Goal: Task Accomplishment & Management: Use online tool/utility

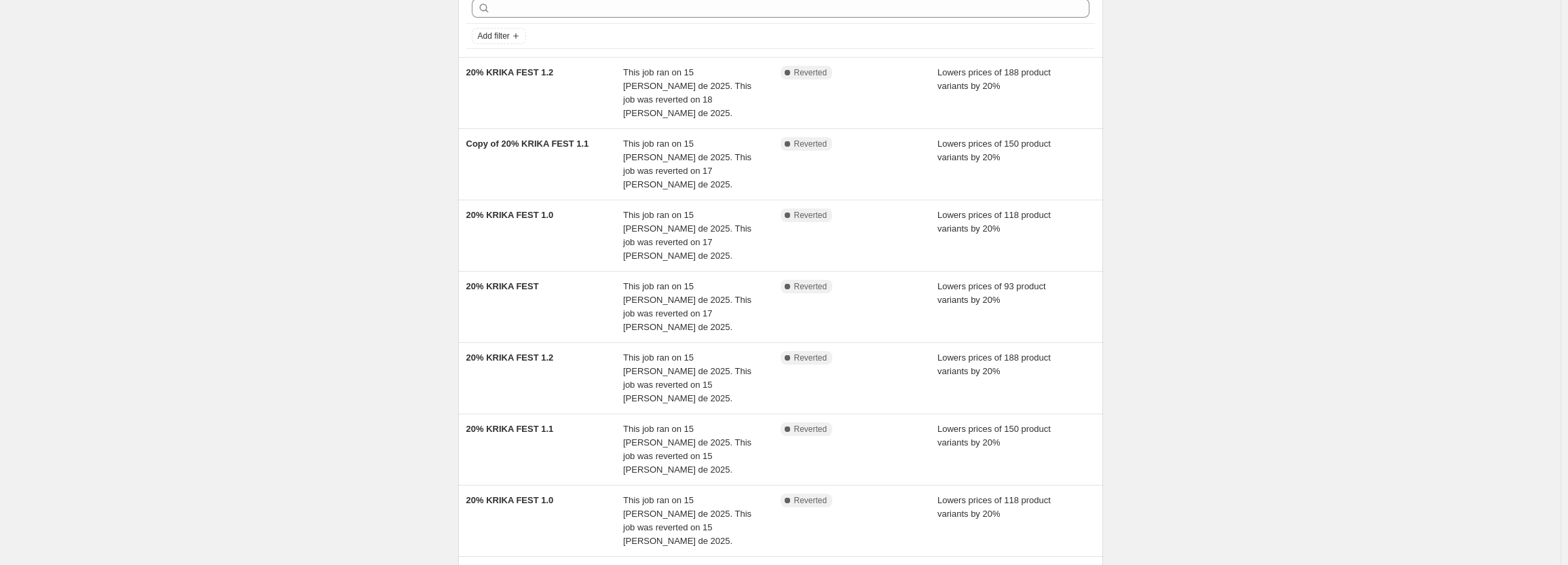
scroll to position [270, 0]
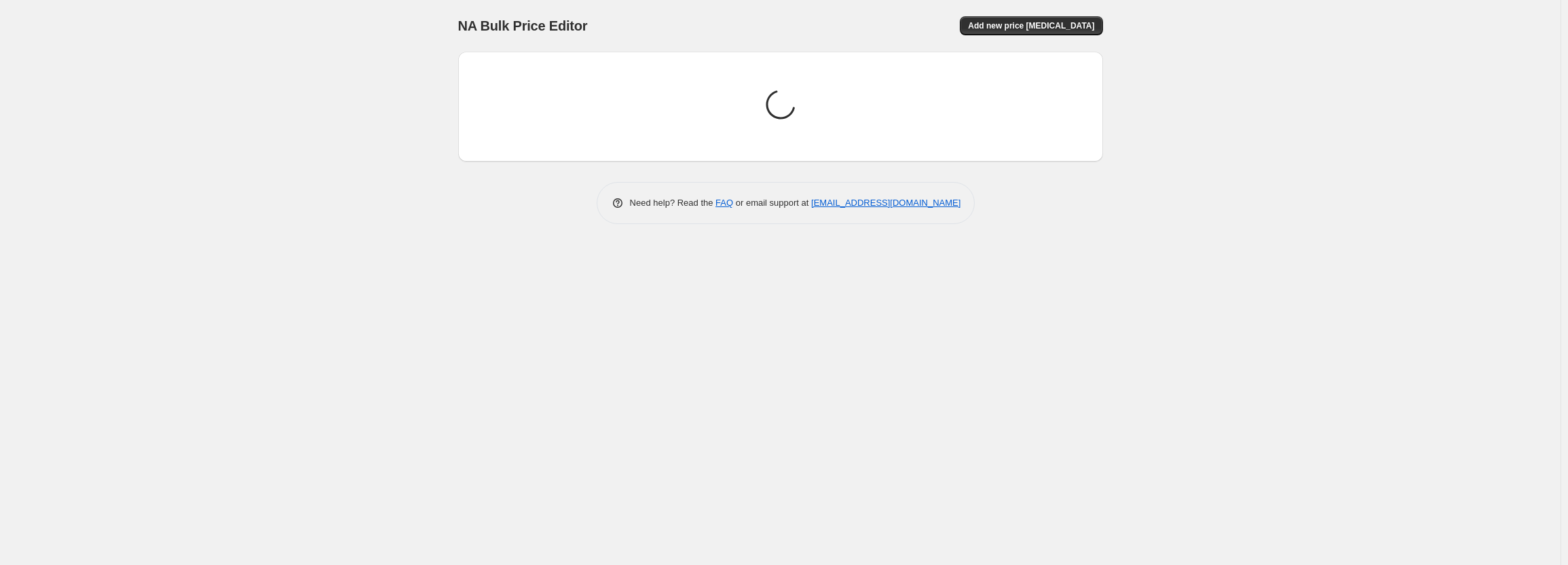
scroll to position [0, 0]
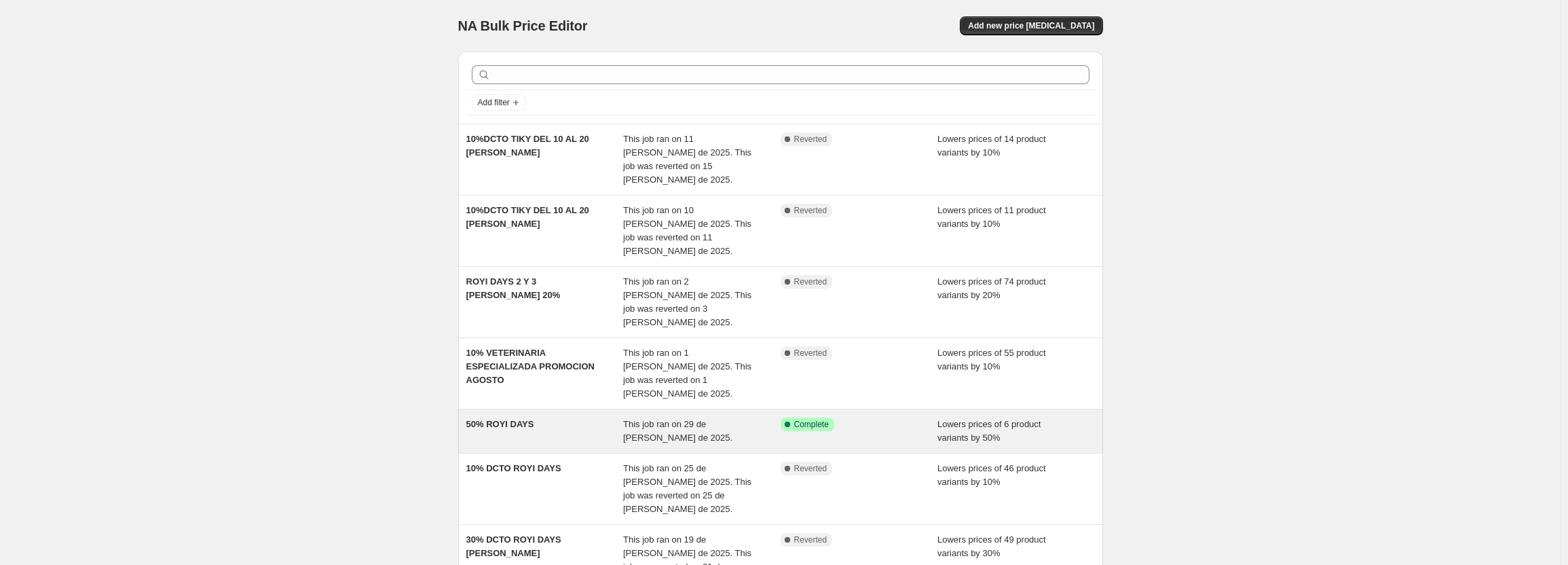
click at [760, 417] on div "This job ran on 29 de julio de 2025." at bounding box center [701, 431] width 157 height 27
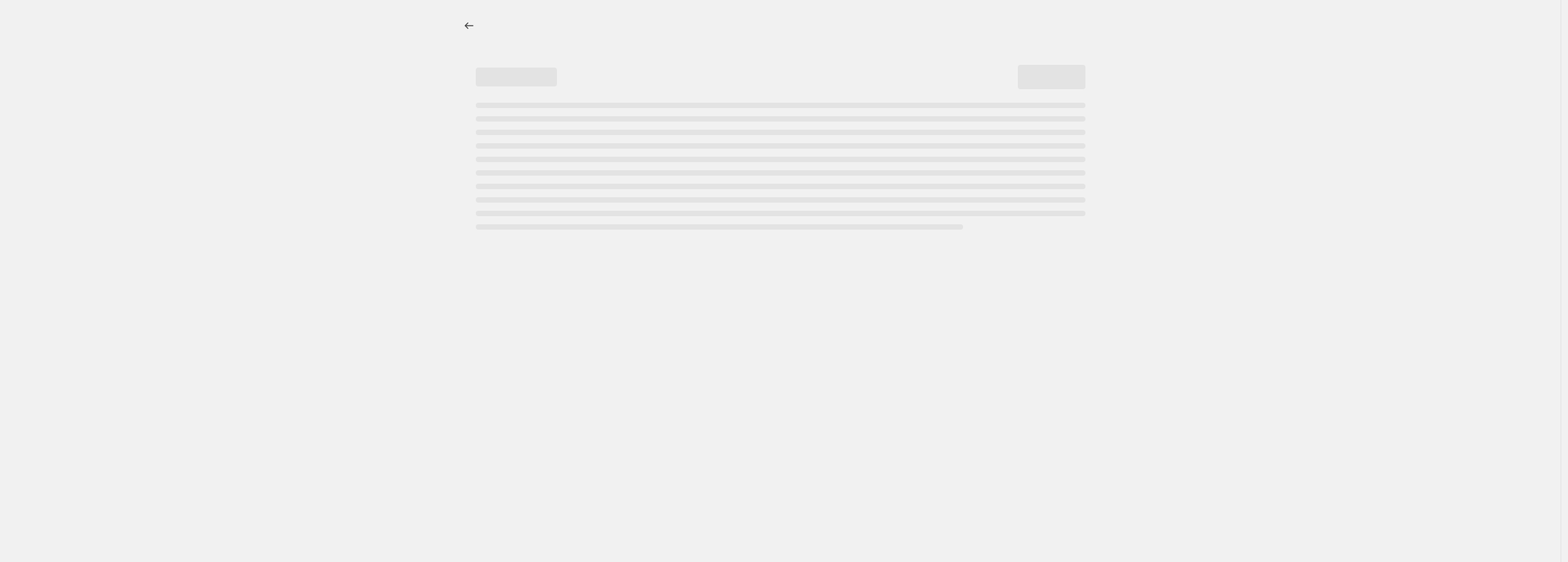
select select "percentage"
select select "pp"
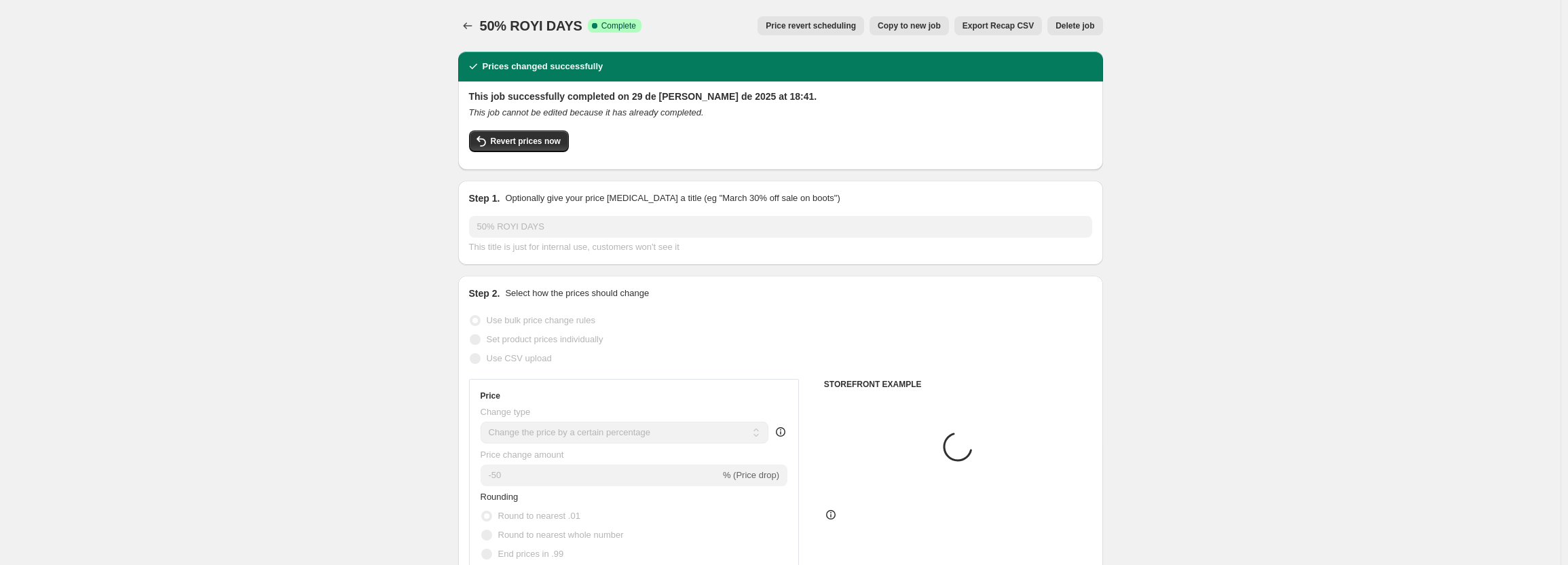
select select "collection"
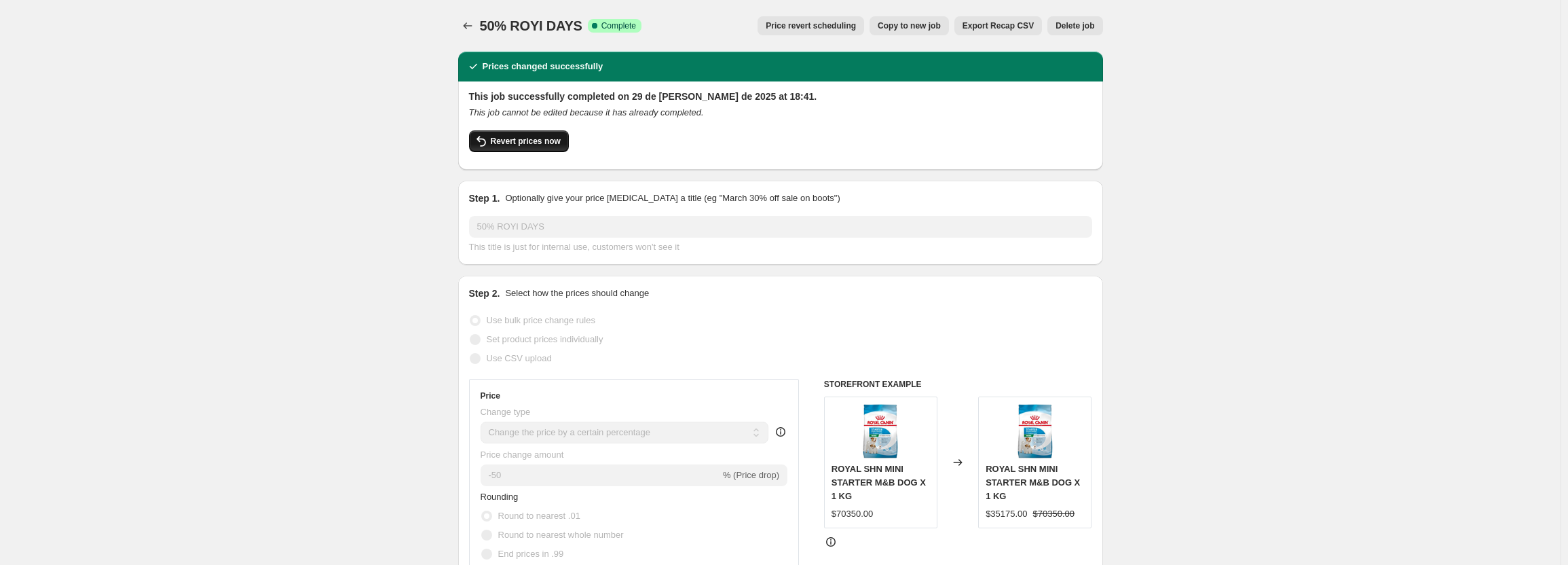
click at [524, 144] on span "Revert prices now" at bounding box center [525, 141] width 70 height 11
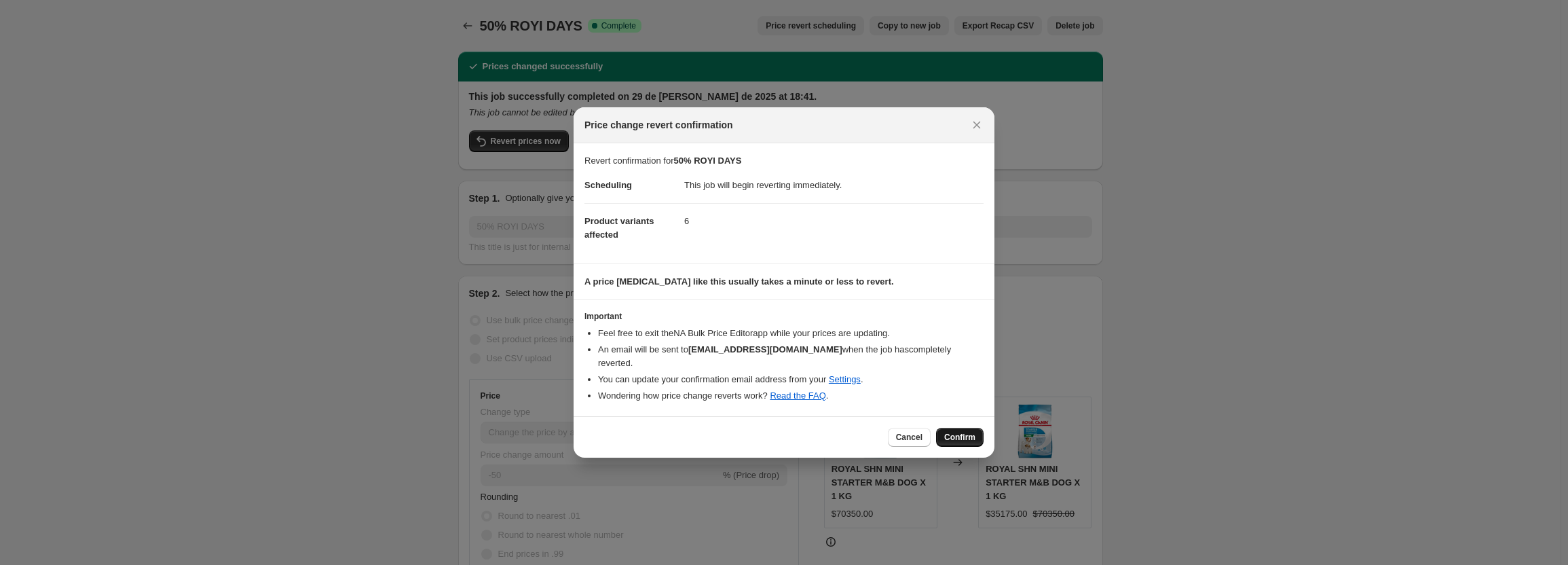
click at [960, 432] on span "Confirm" at bounding box center [960, 437] width 31 height 11
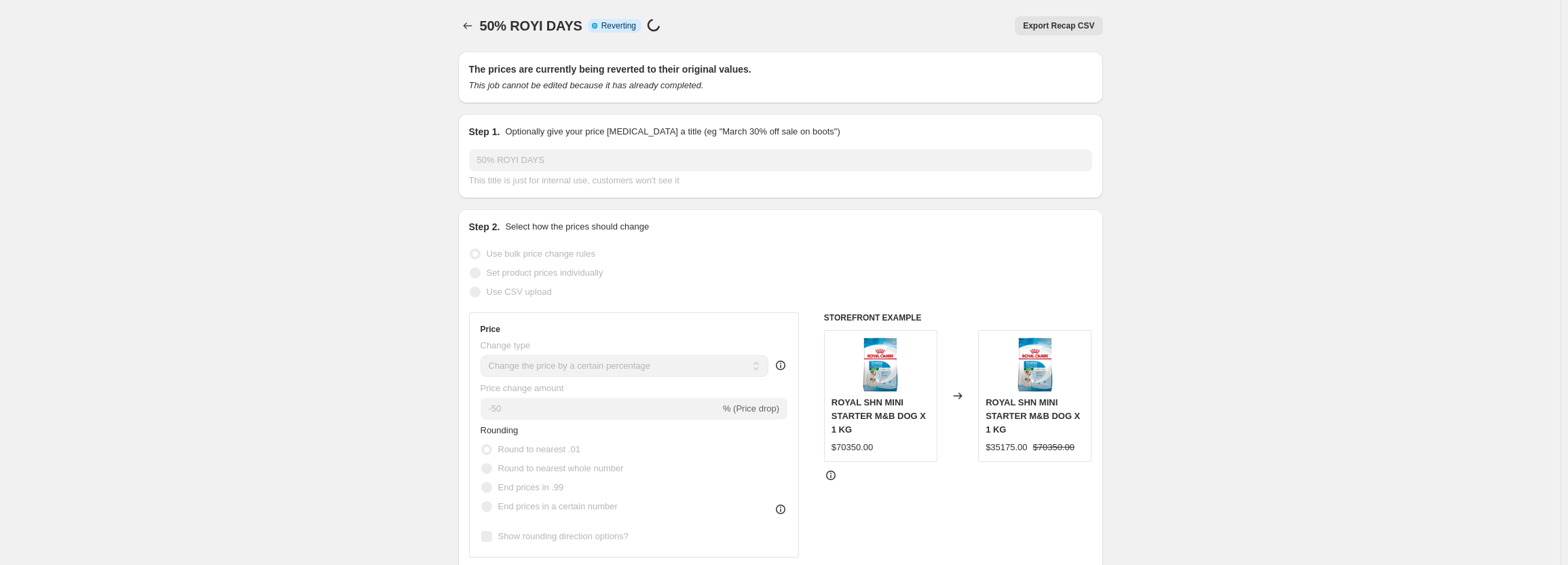
select select "percentage"
select select "pp"
select select "collection"
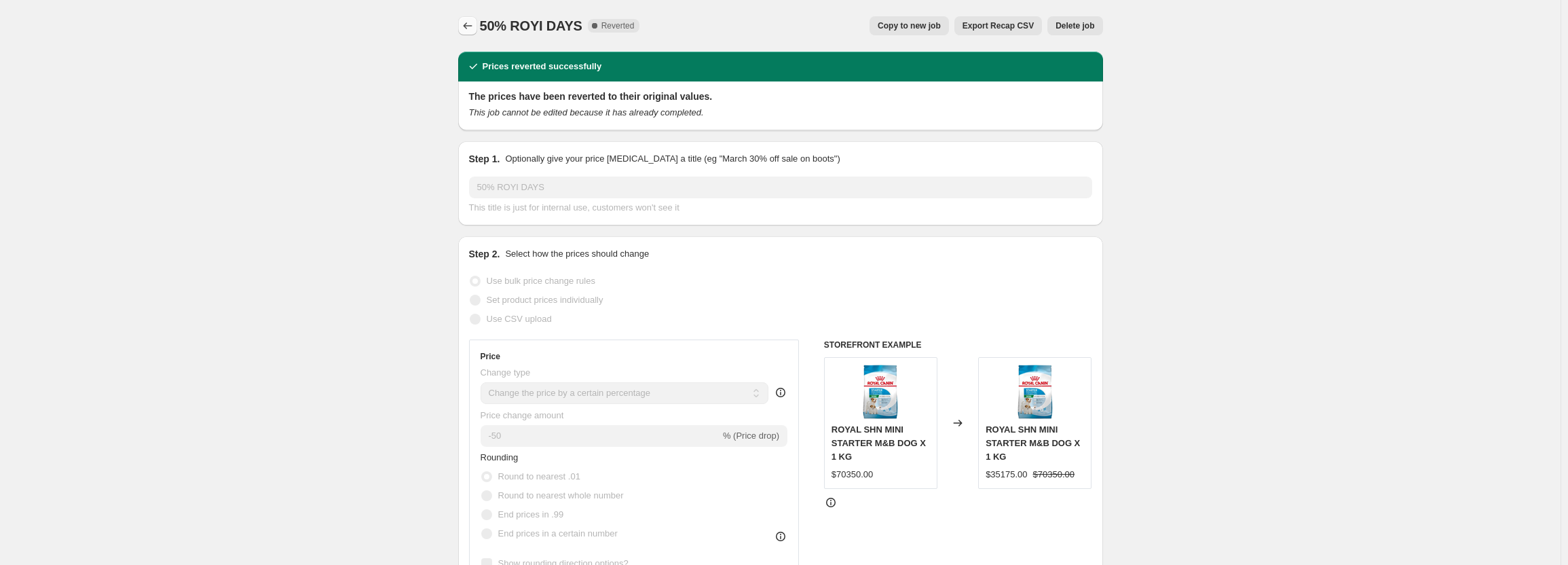
click at [466, 27] on icon "Price change jobs" at bounding box center [468, 26] width 14 height 14
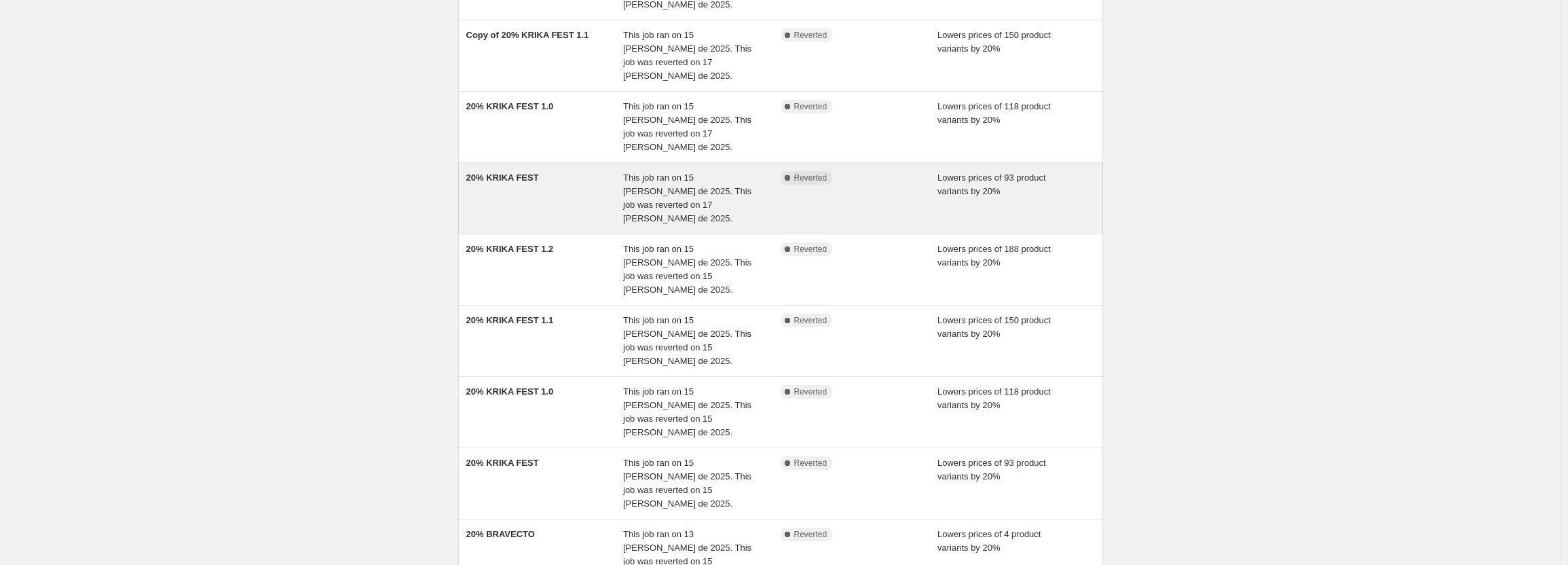
scroll to position [270, 0]
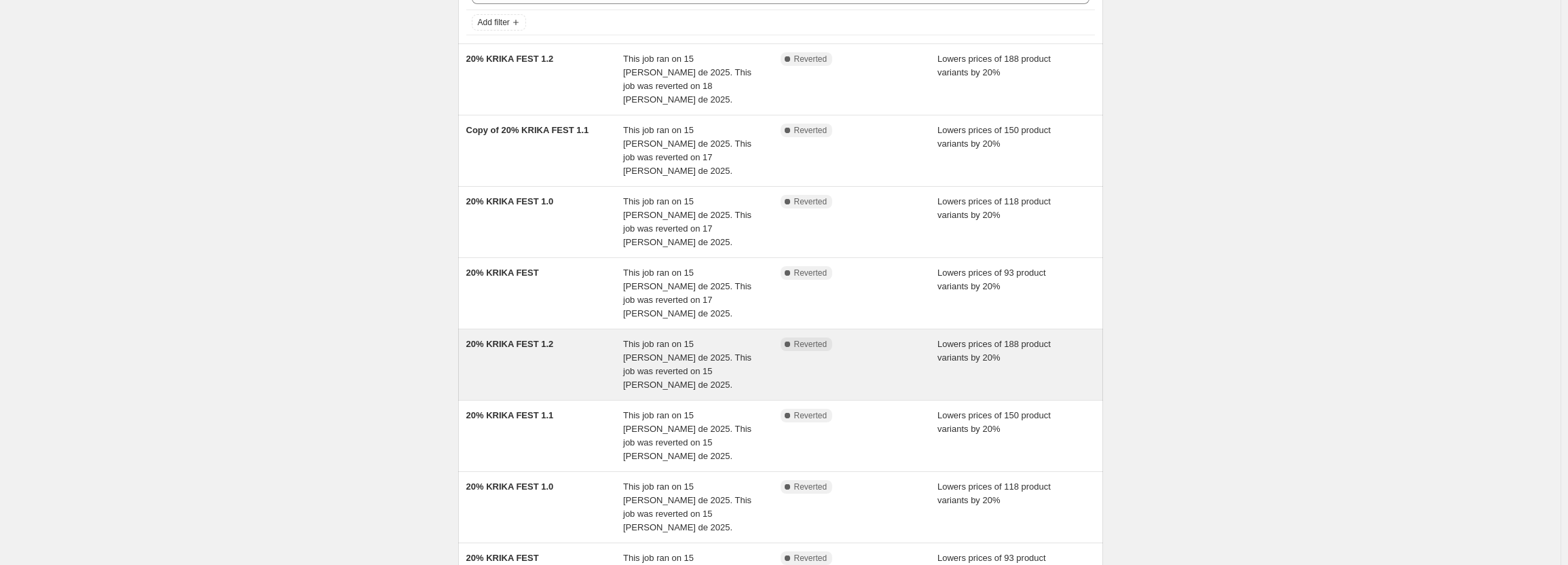
scroll to position [204, 0]
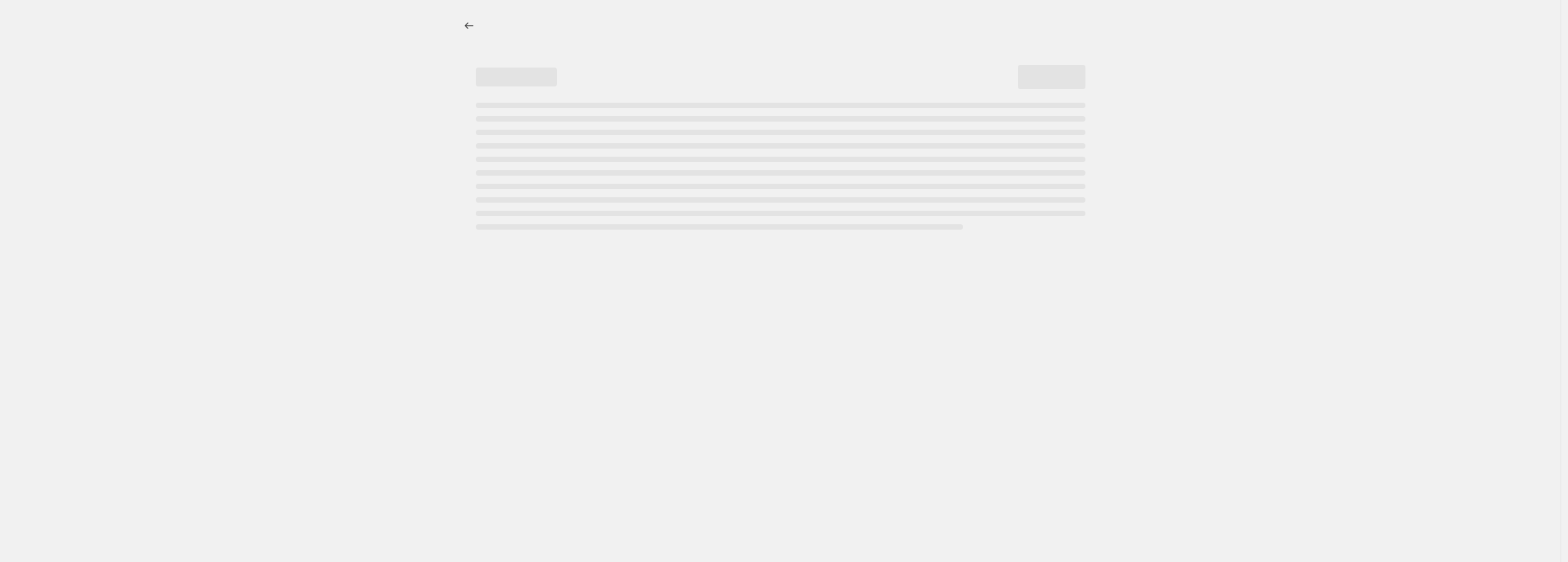
select select "percentage"
select select "pp"
select select "collection"
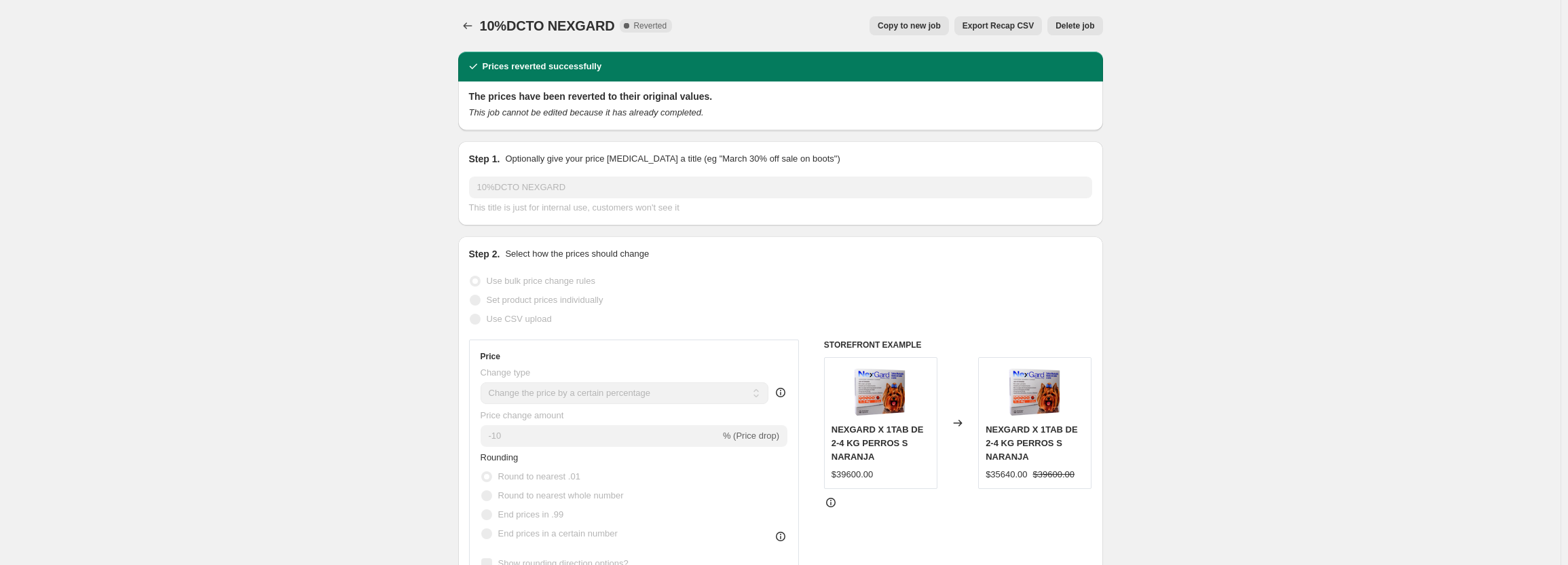
click at [927, 24] on span "Copy to new job" at bounding box center [910, 26] width 64 height 11
select select "percentage"
select select "pp"
select select "collection"
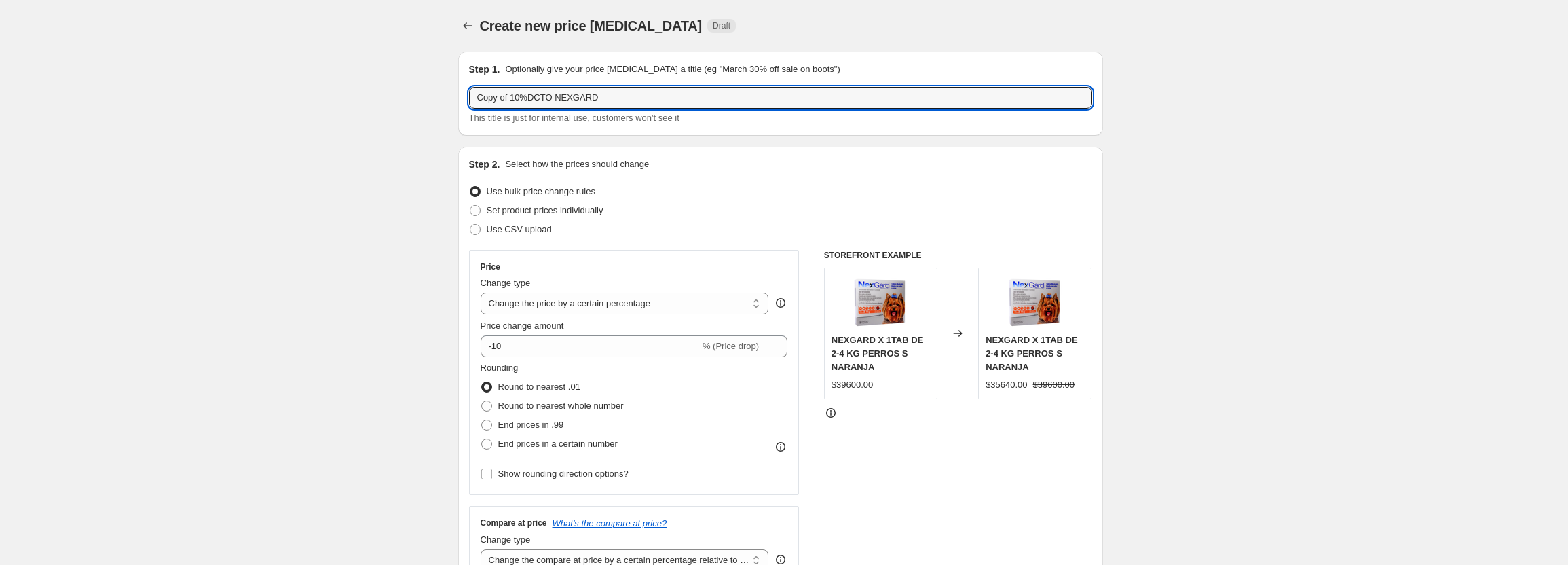
drag, startPoint x: 515, startPoint y: 97, endPoint x: 457, endPoint y: 101, distance: 58.1
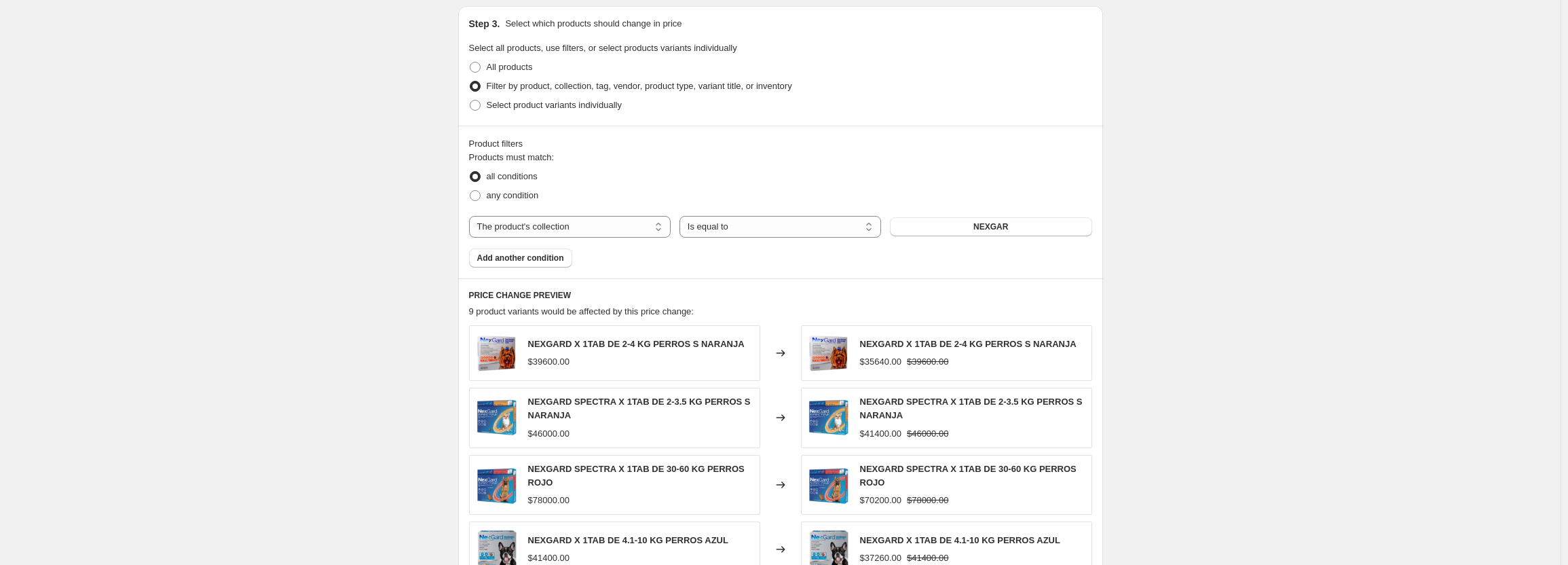
scroll to position [1145, 0]
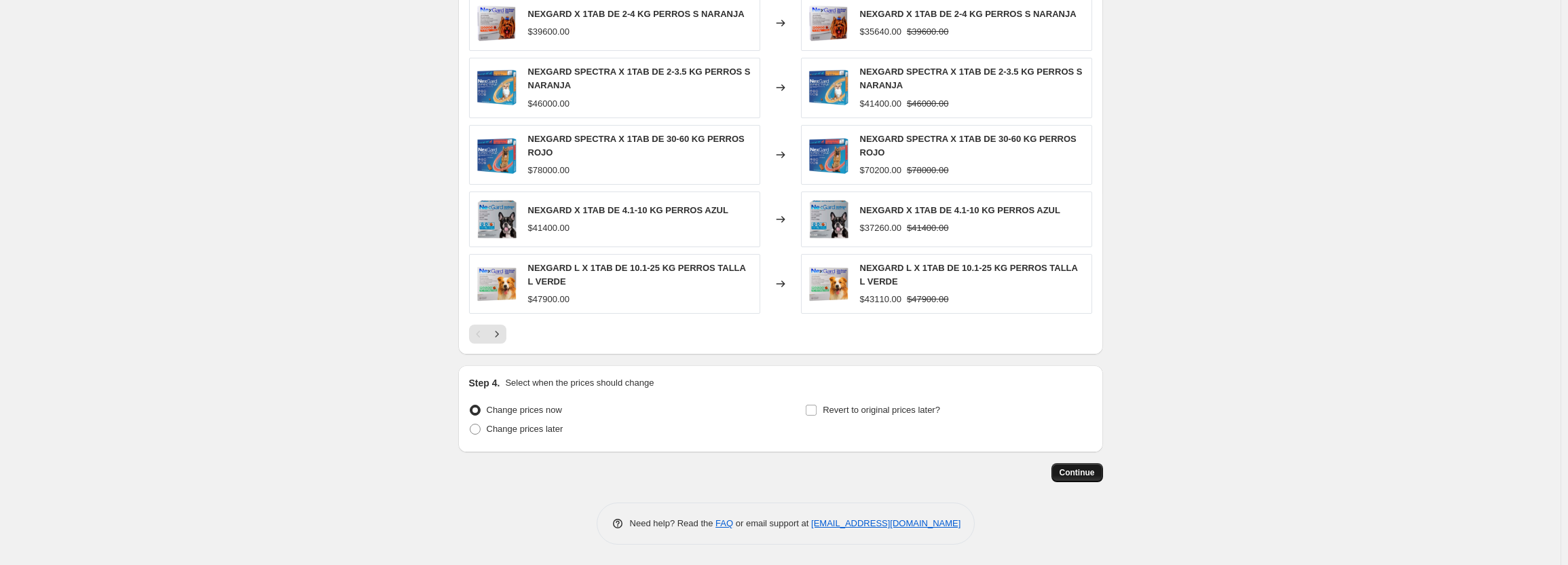
type input "10%DCTO NEXGARD"
click at [1079, 478] on span "Continue" at bounding box center [1077, 472] width 35 height 11
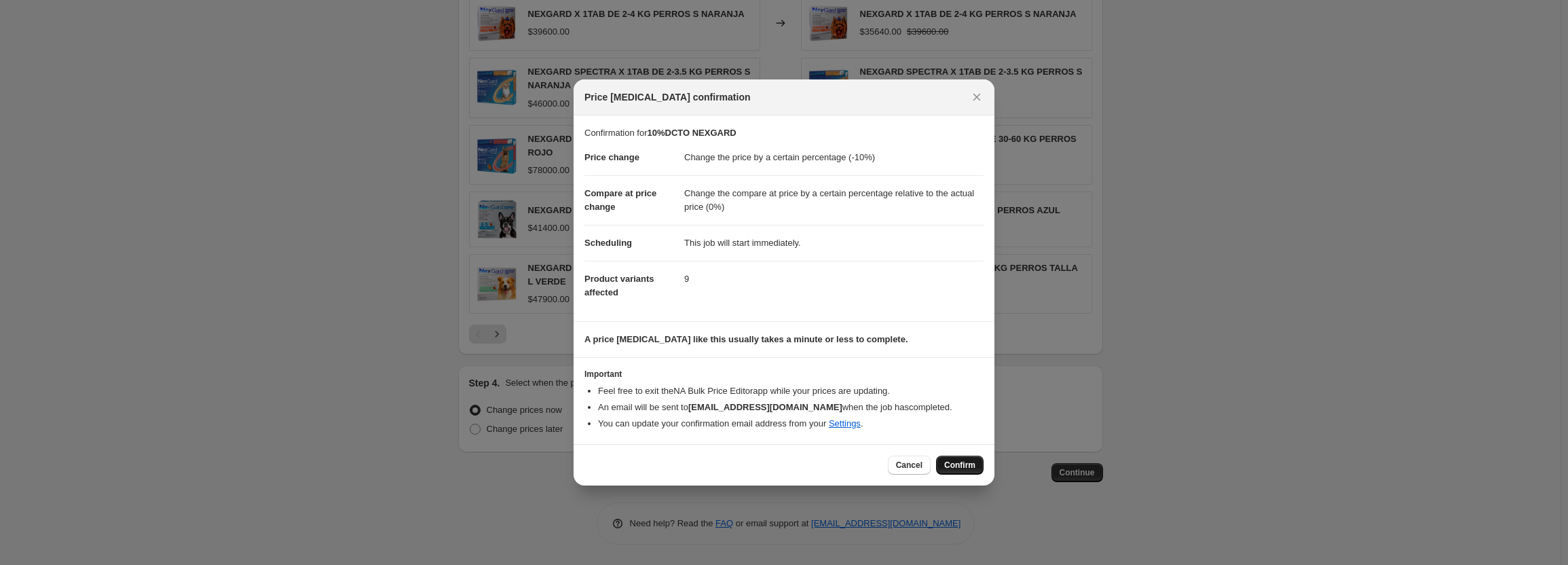
click at [967, 470] on span "Confirm" at bounding box center [960, 465] width 31 height 11
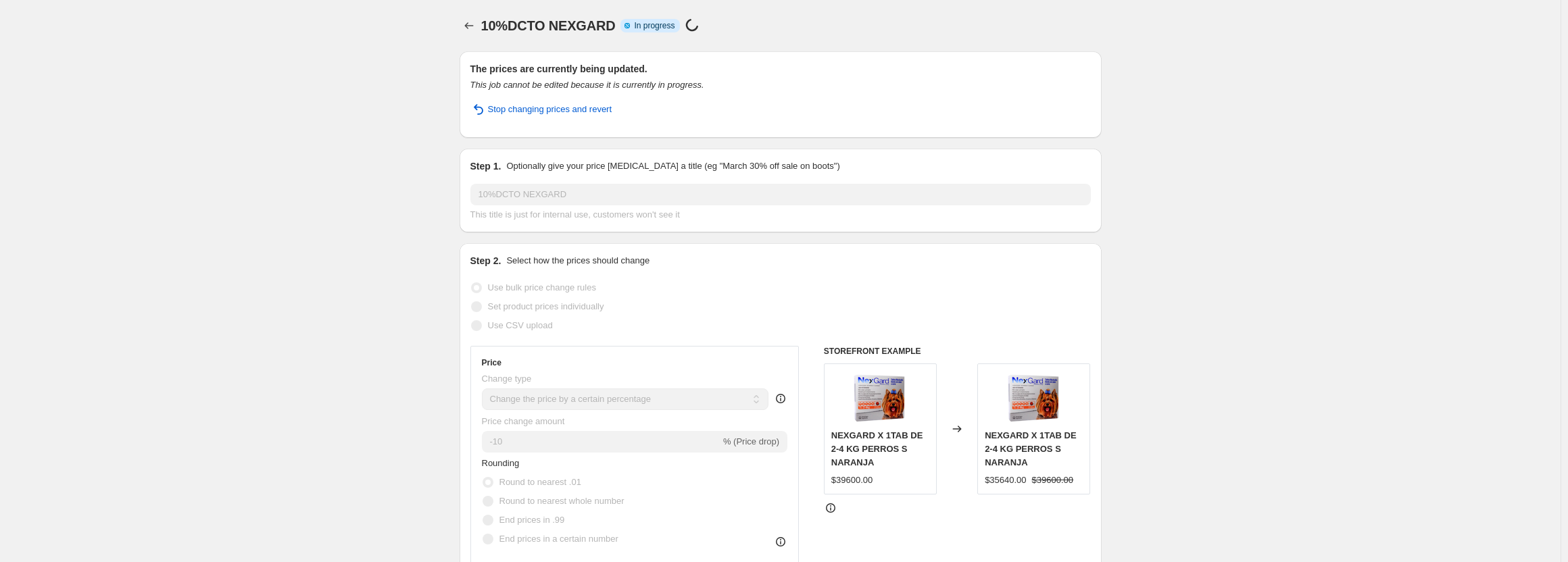
select select "percentage"
select select "pp"
select select "collection"
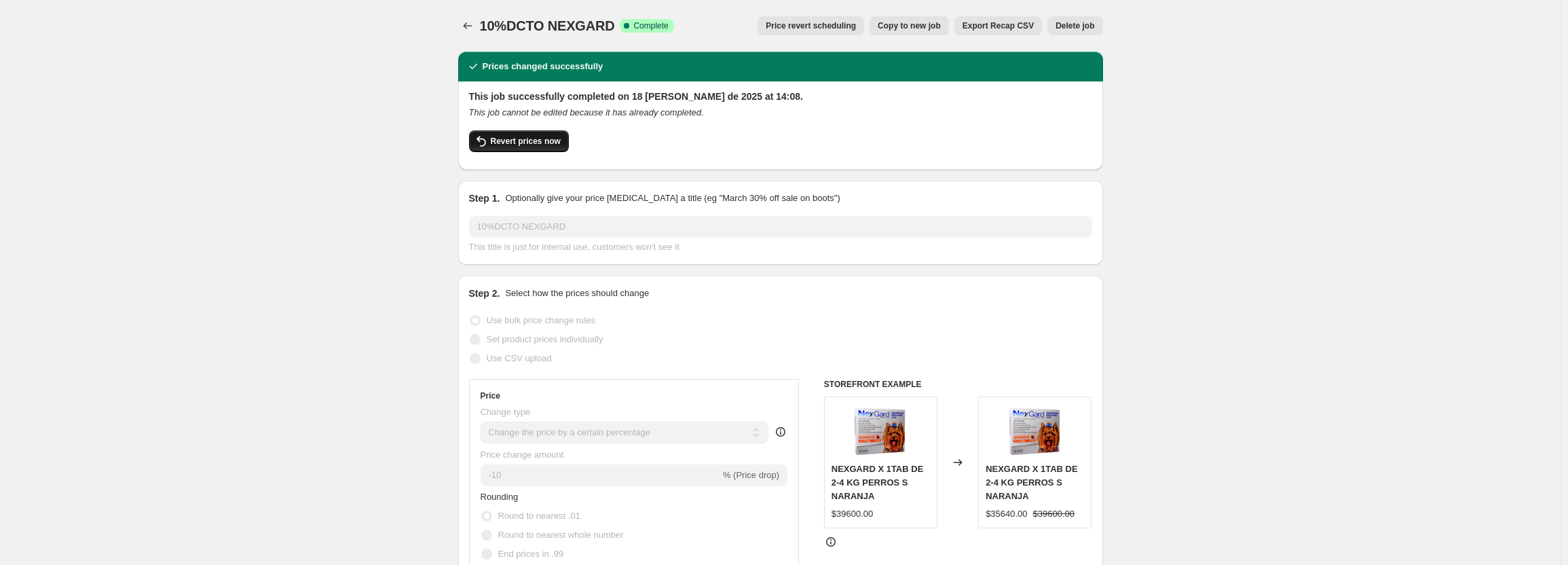
click at [513, 131] on button "Revert prices now" at bounding box center [519, 141] width 100 height 21
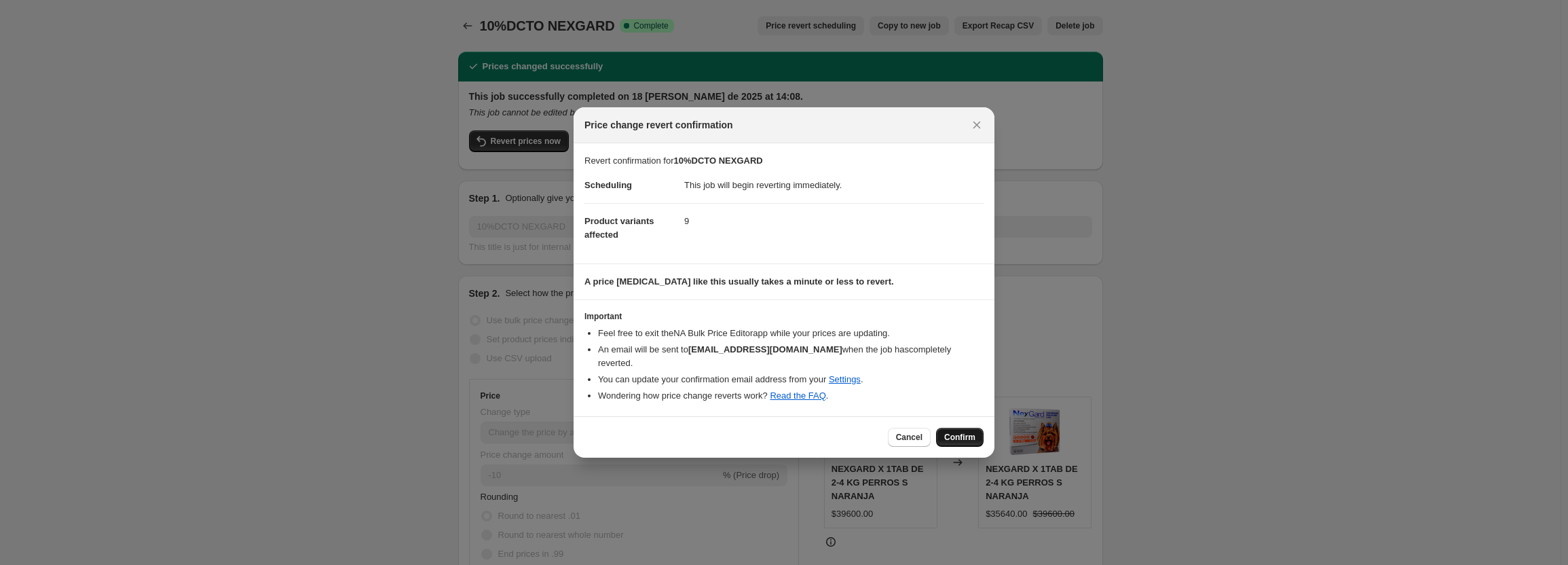
click at [957, 435] on span "Confirm" at bounding box center [960, 437] width 31 height 11
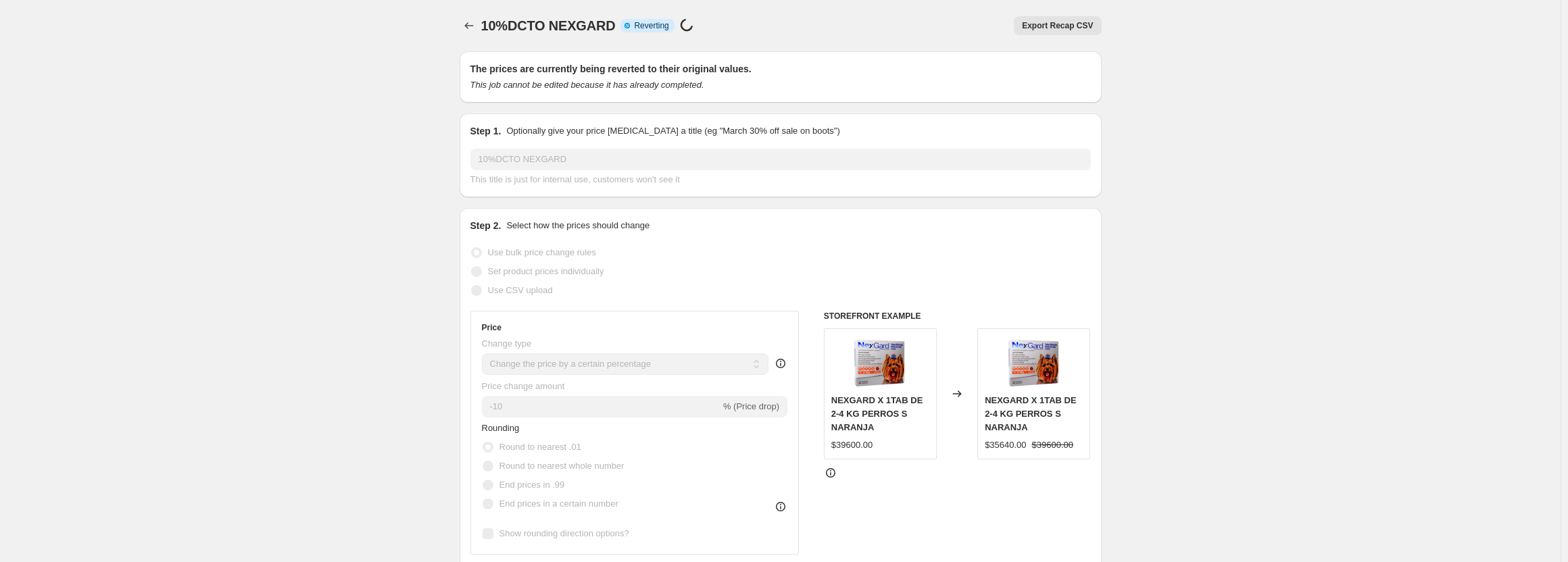
select select "percentage"
select select "pp"
select select "collection"
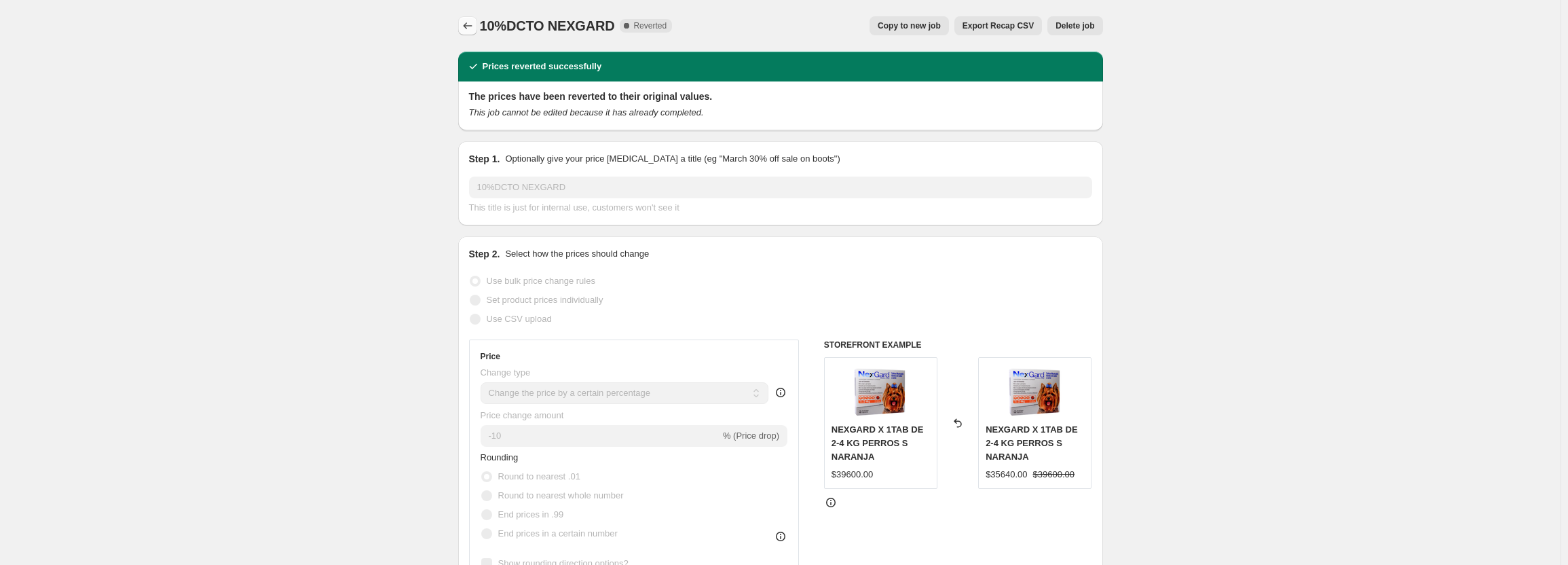
click at [477, 29] on button "Price change jobs" at bounding box center [468, 26] width 19 height 19
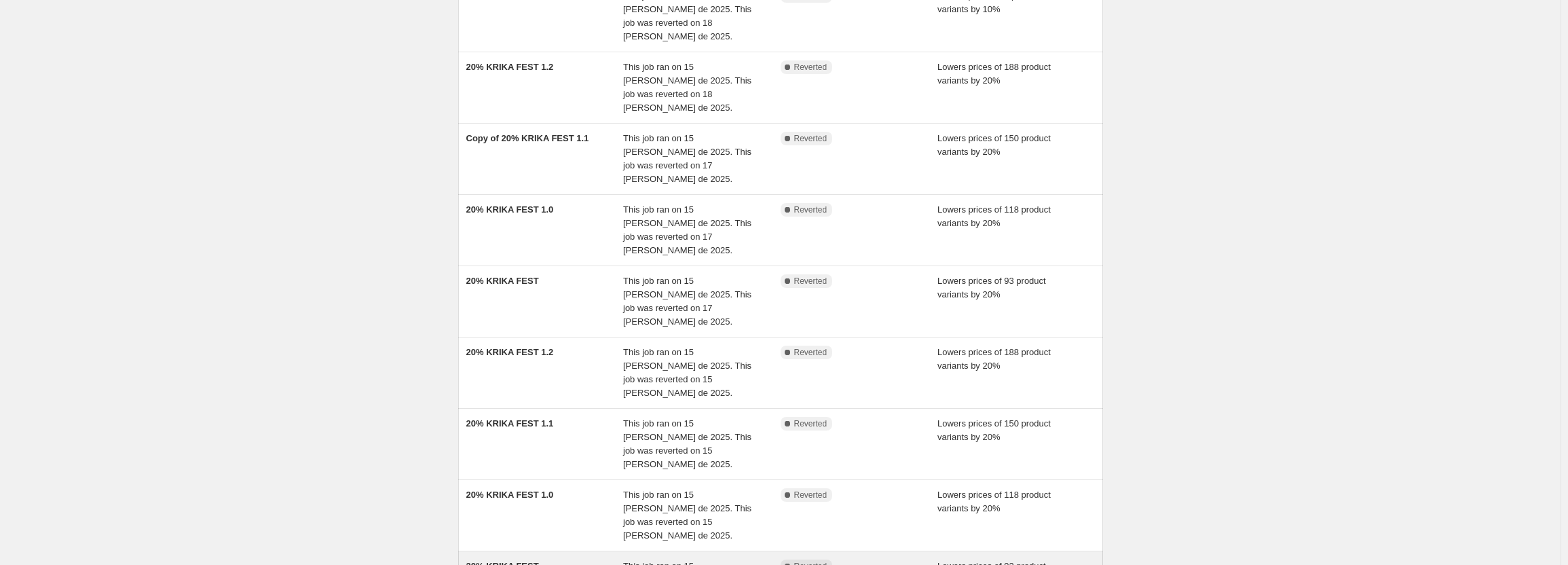
scroll to position [270, 0]
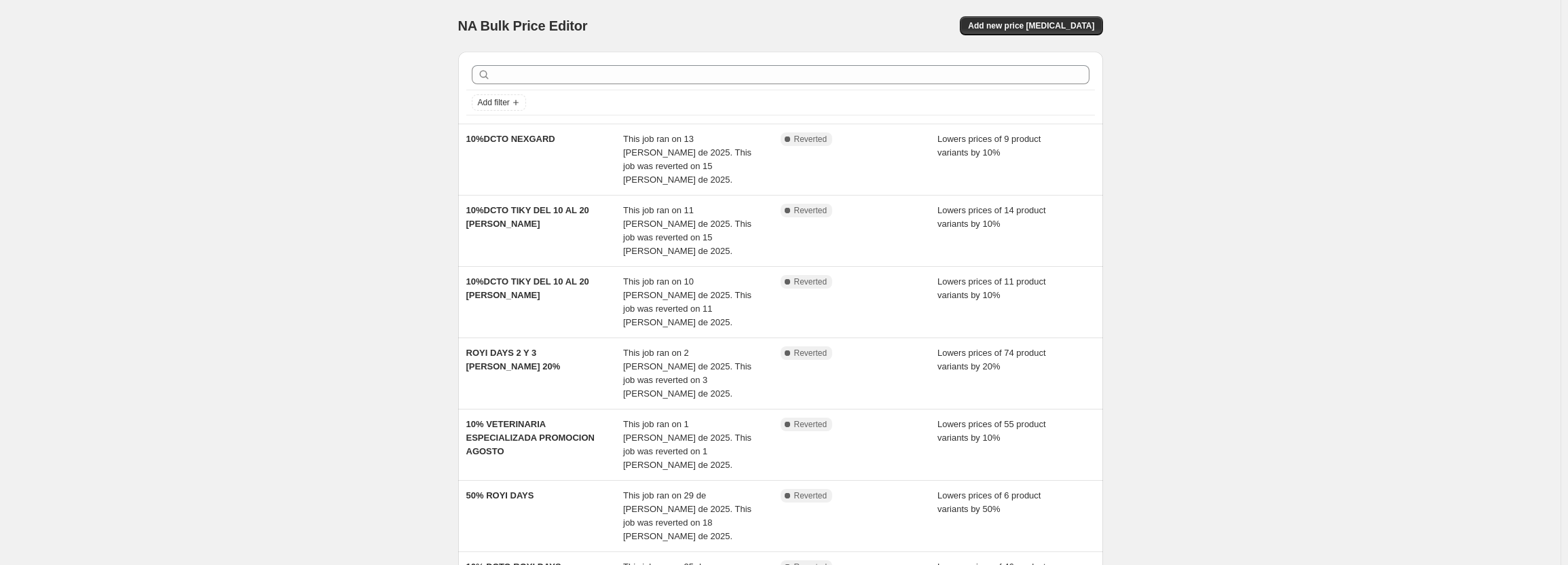
scroll to position [136, 0]
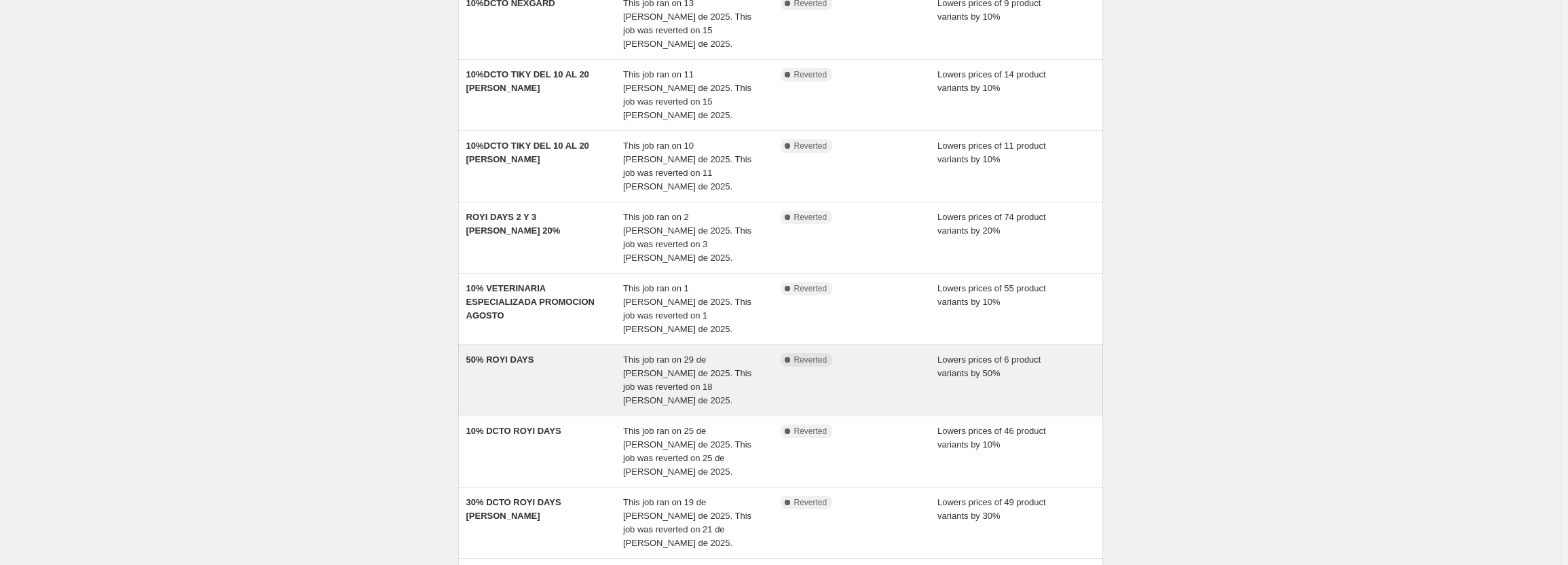
click at [795, 353] on div "Complete Reverted" at bounding box center [859, 380] width 157 height 54
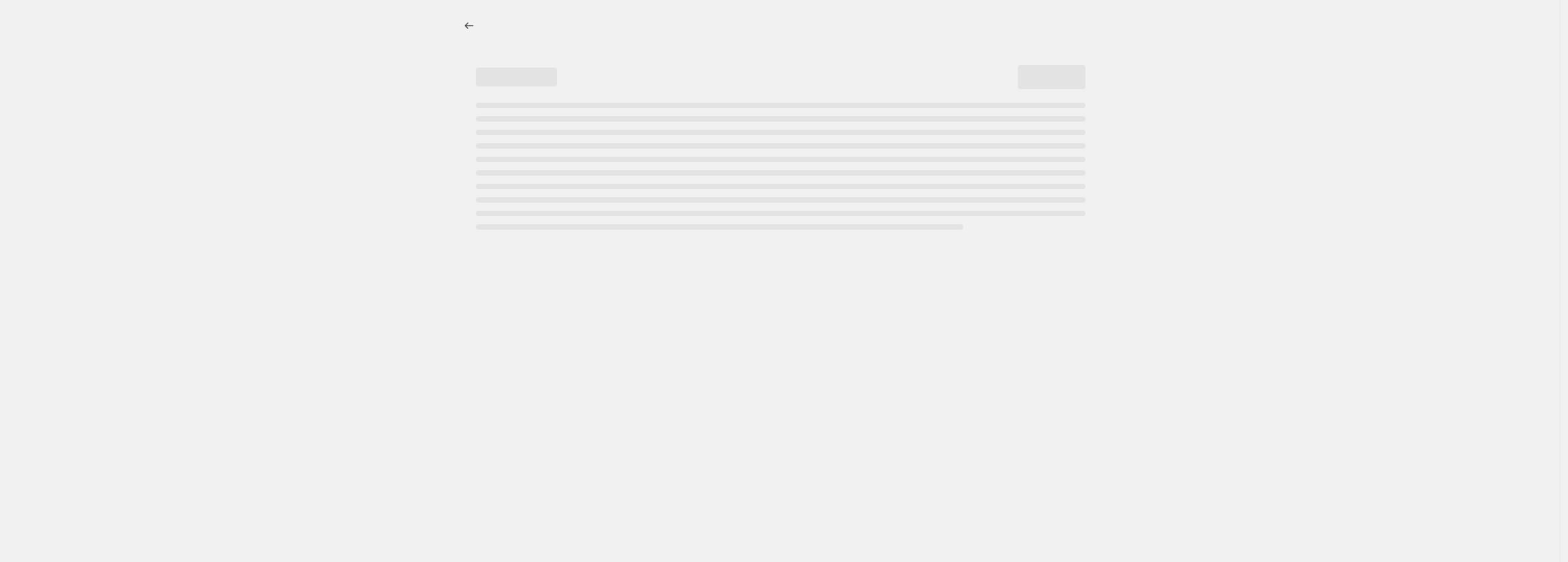
select select "percentage"
select select "pp"
select select "collection"
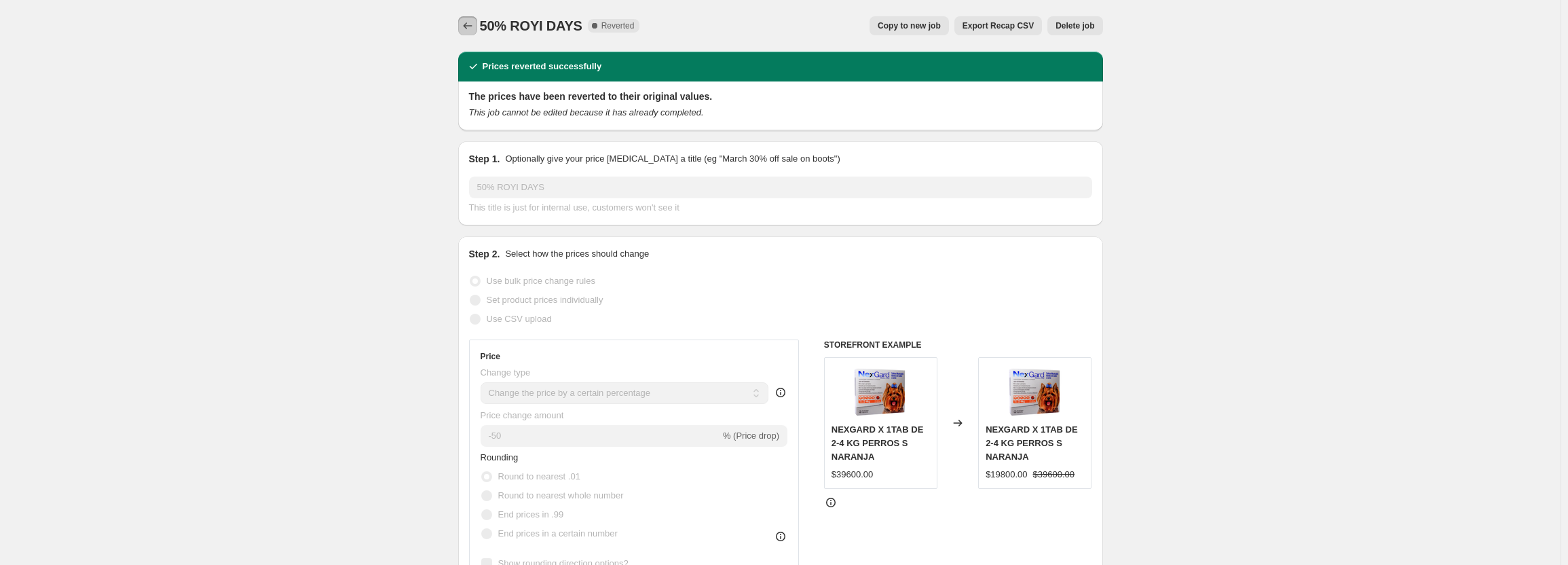
click at [472, 24] on icon "Price change jobs" at bounding box center [468, 26] width 14 height 14
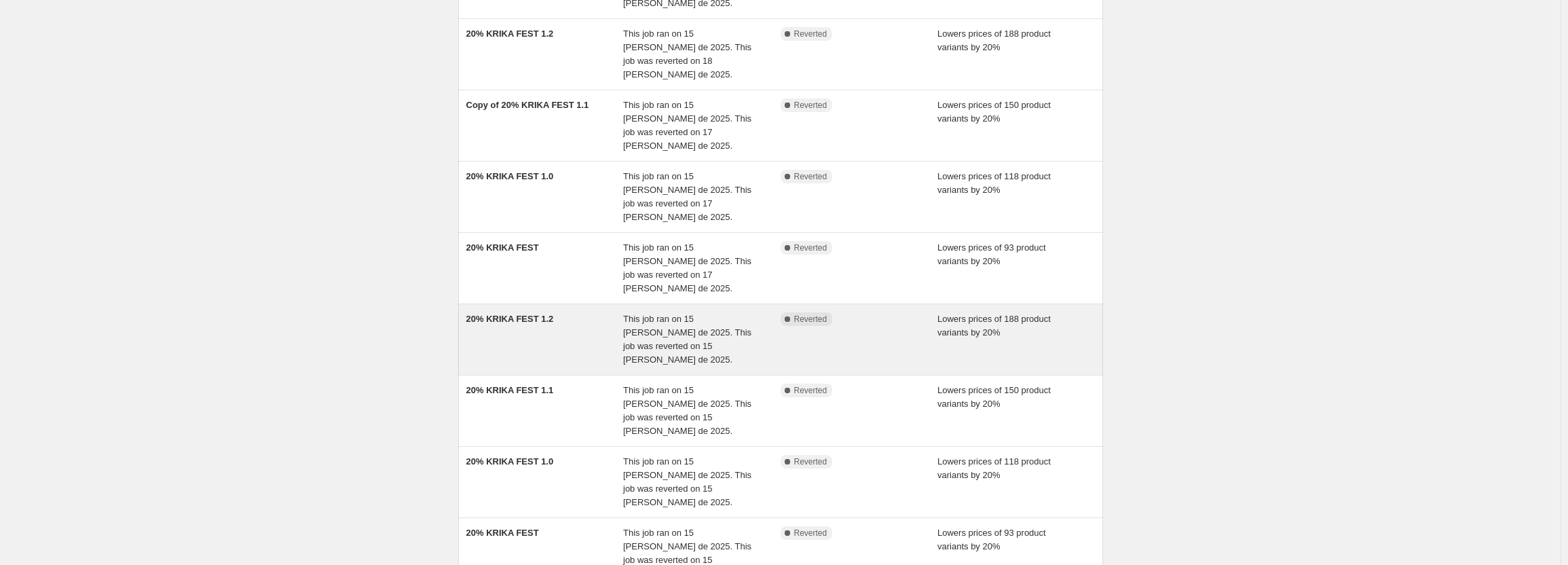
scroll to position [204, 0]
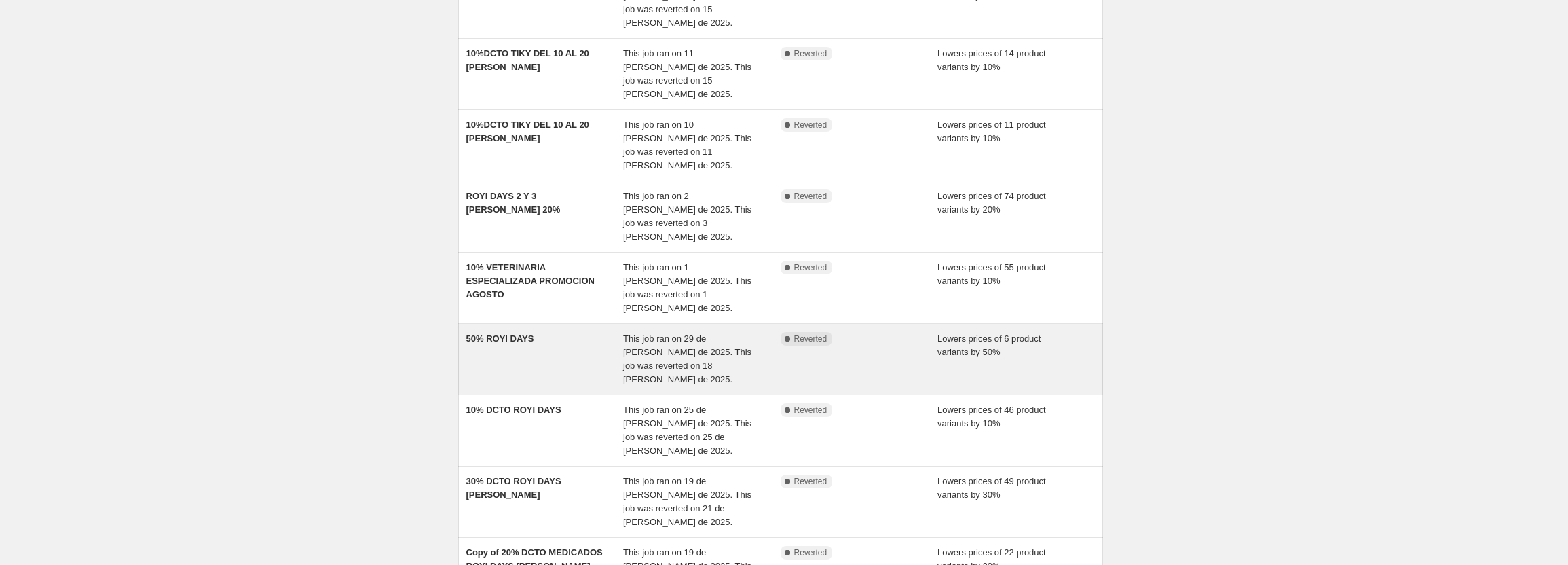
scroll to position [136, 0]
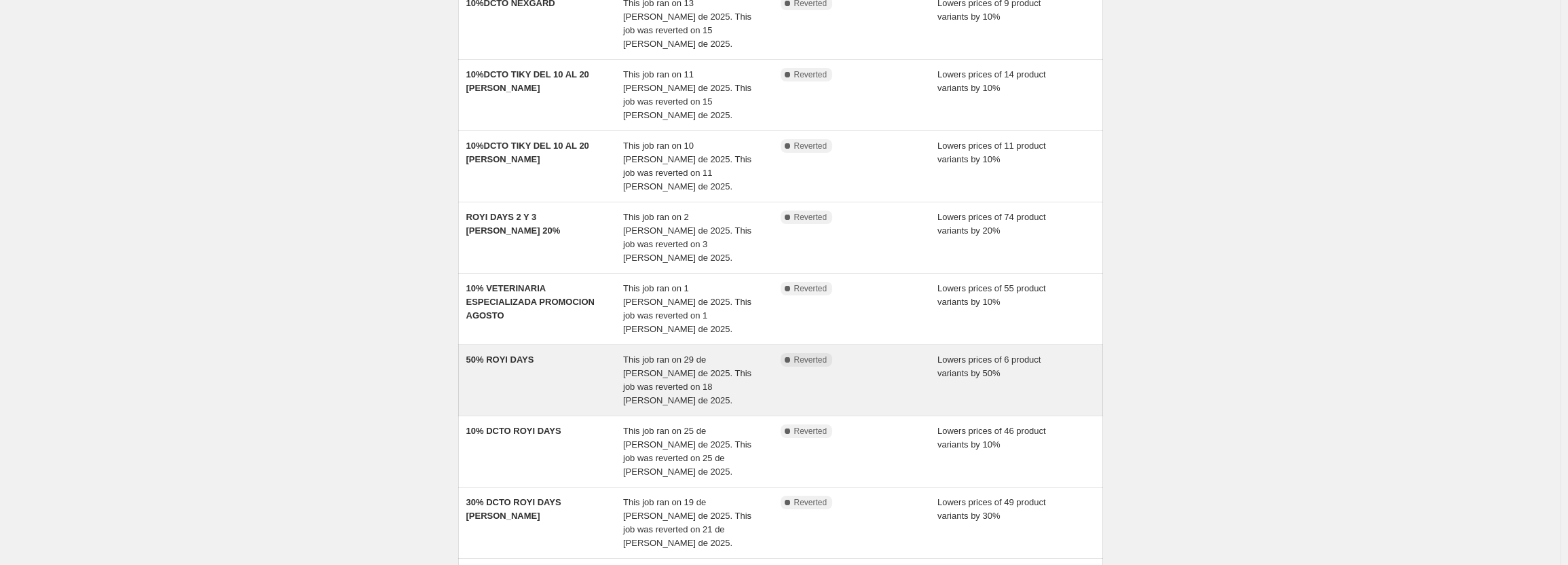
click at [736, 355] on span "This job ran on 29 de julio de 2025. This job was reverted on 18 de agosto de 2…" at bounding box center [687, 380] width 128 height 51
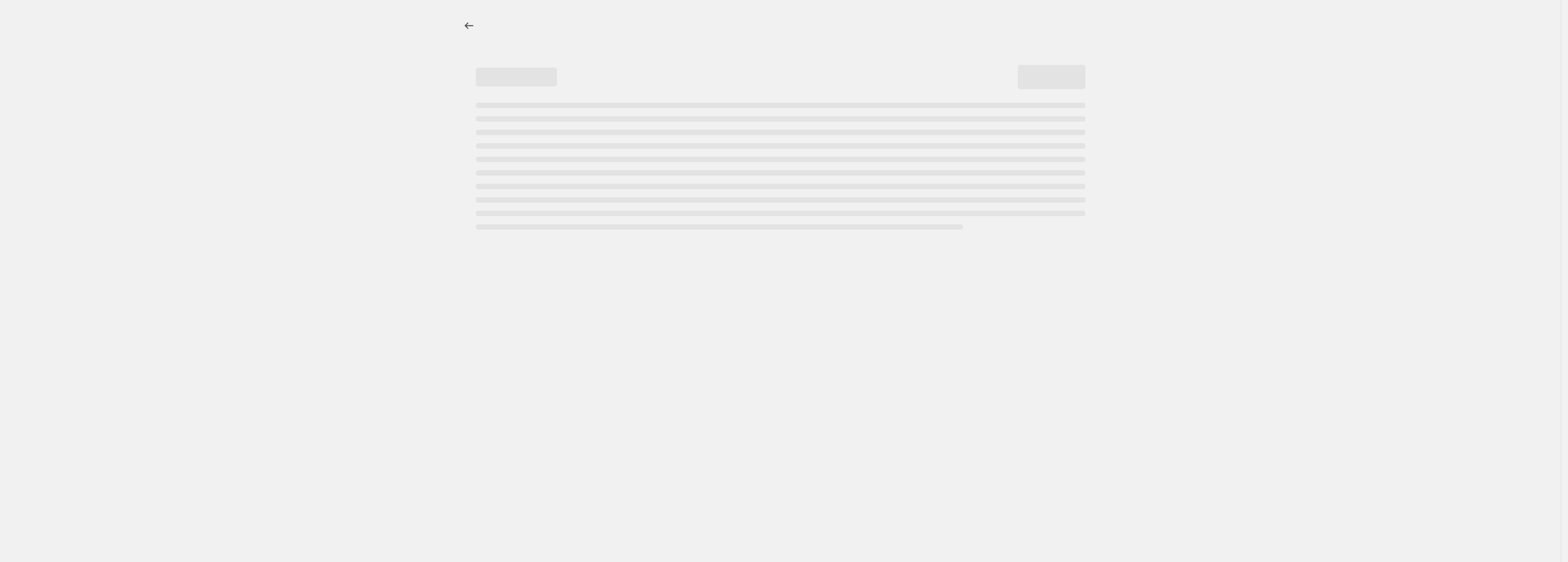
select select "percentage"
select select "pp"
select select "collection"
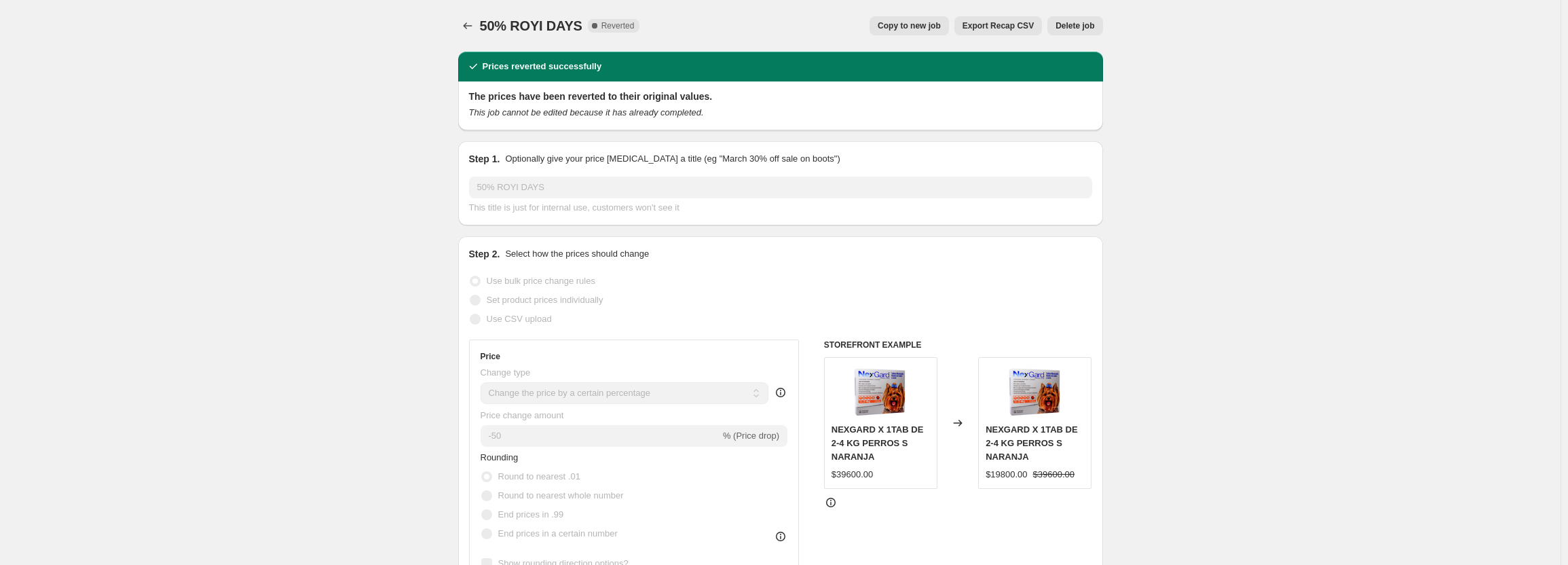
click at [941, 29] on span "Copy to new job" at bounding box center [910, 26] width 64 height 11
select select "percentage"
select select "pp"
select select "collection"
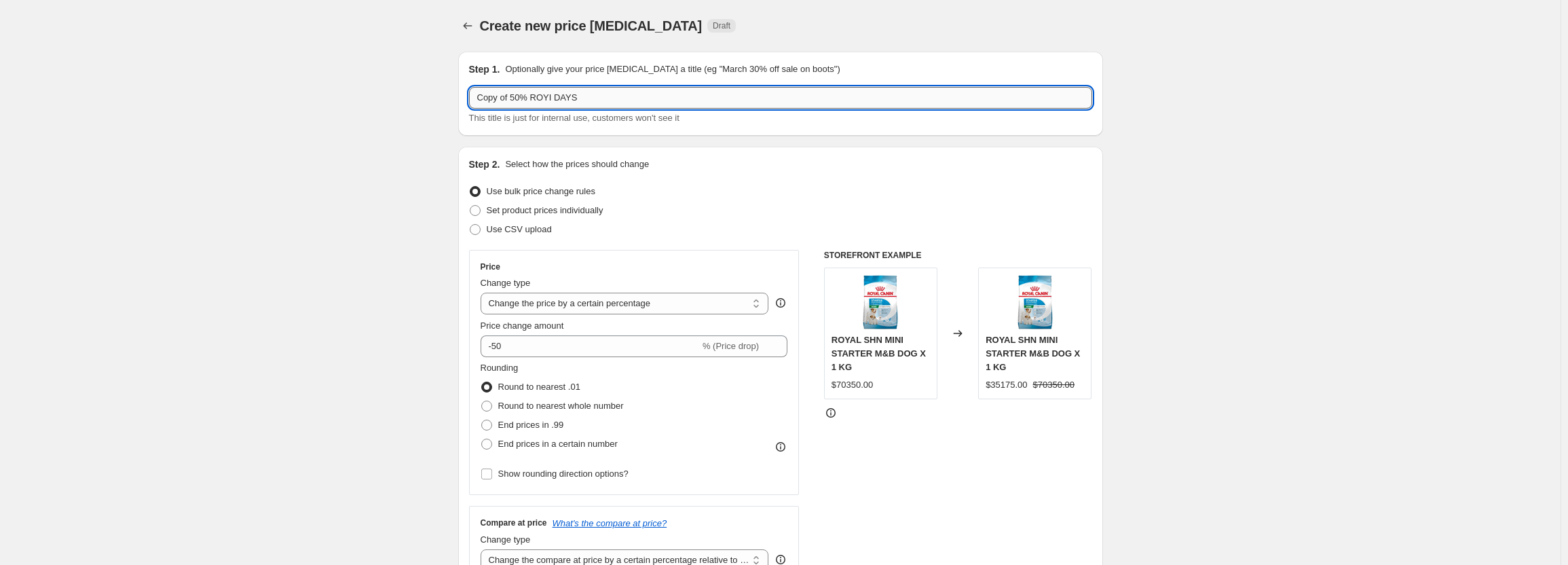
click at [512, 95] on input "Copy of 50% ROYI DAYS" at bounding box center [781, 97] width 623 height 21
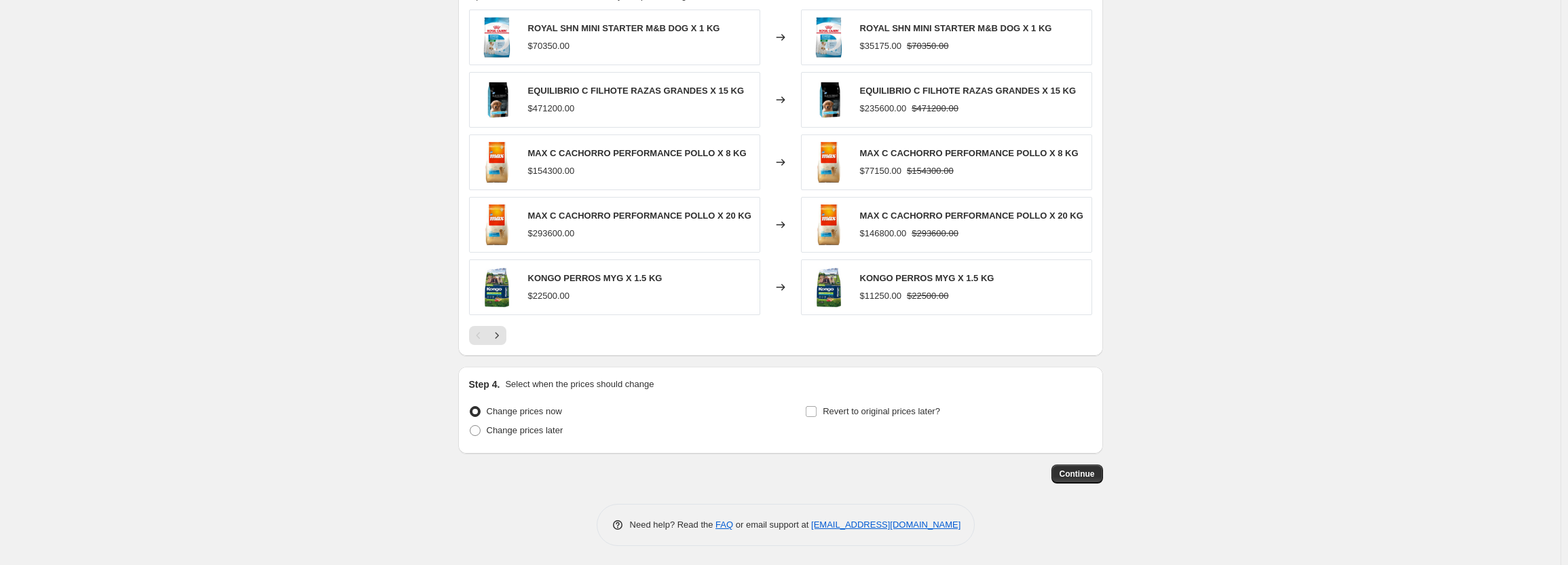
scroll to position [1133, 0]
click at [1073, 469] on span "Continue" at bounding box center [1077, 472] width 35 height 11
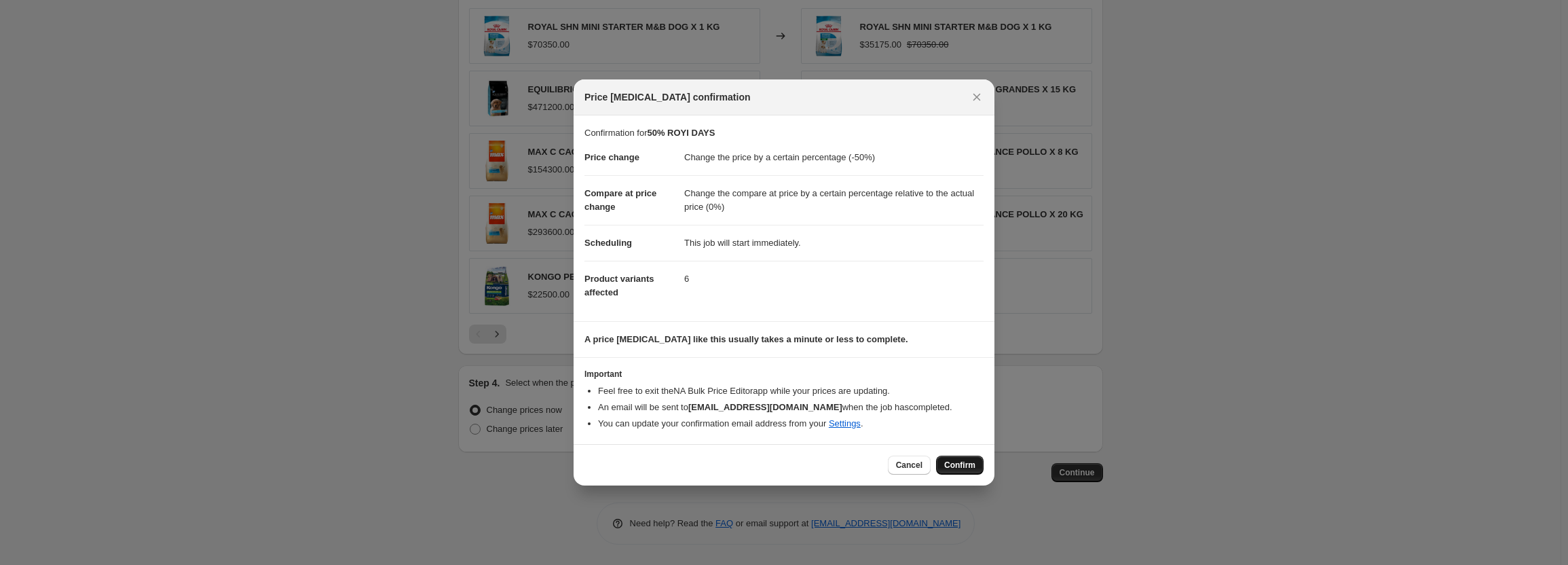
click at [954, 465] on span "Confirm" at bounding box center [960, 465] width 31 height 11
type input "50% ROYI DAYS"
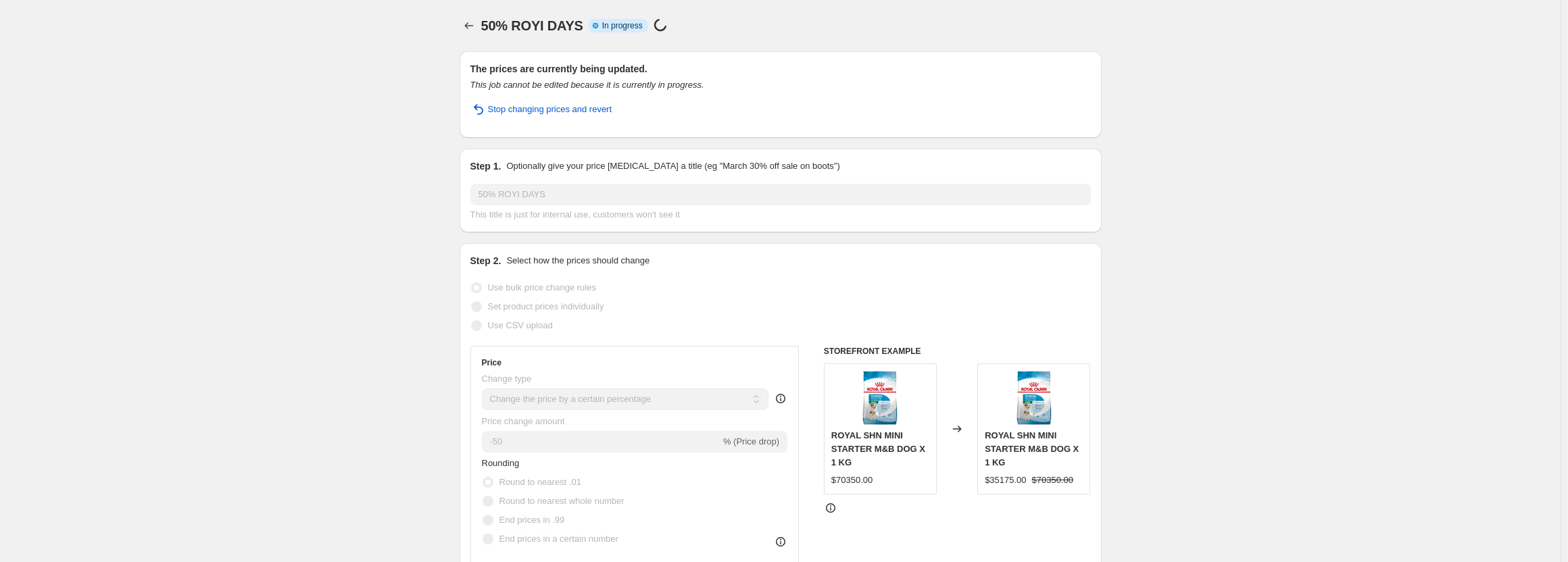
select select "percentage"
select select "pp"
select select "collection"
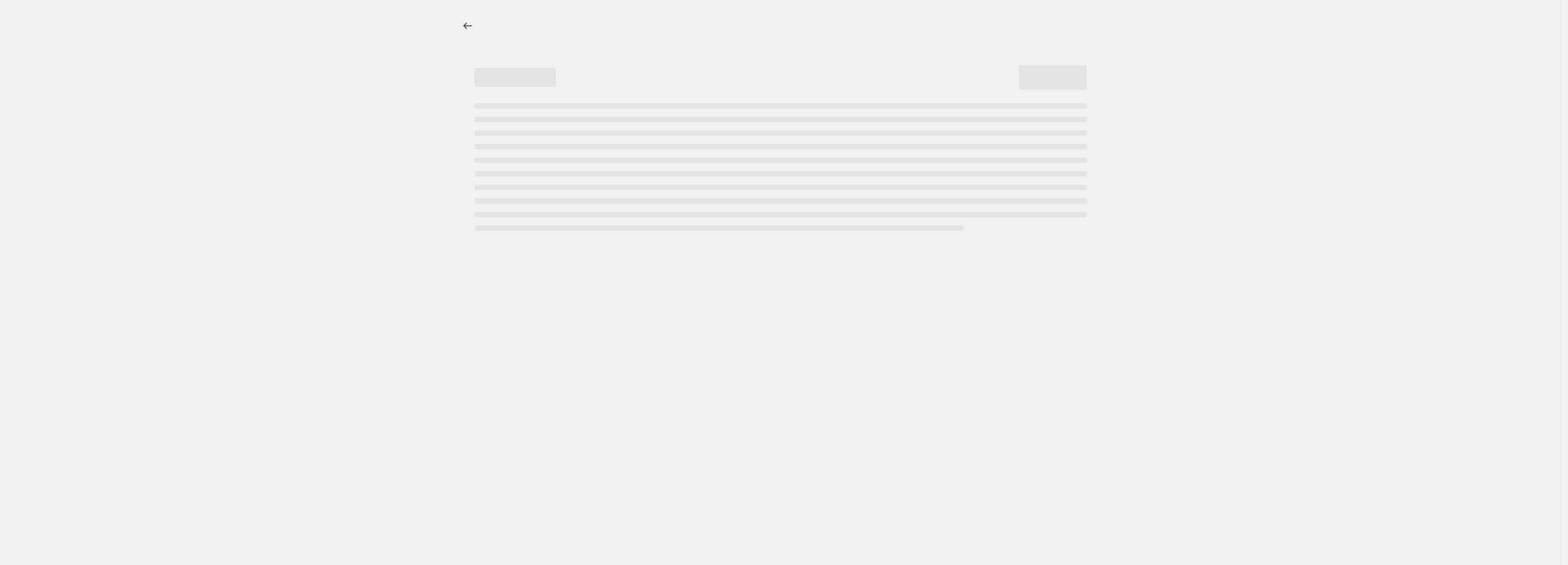
select select "percentage"
